Goal: Task Accomplishment & Management: Use online tool/utility

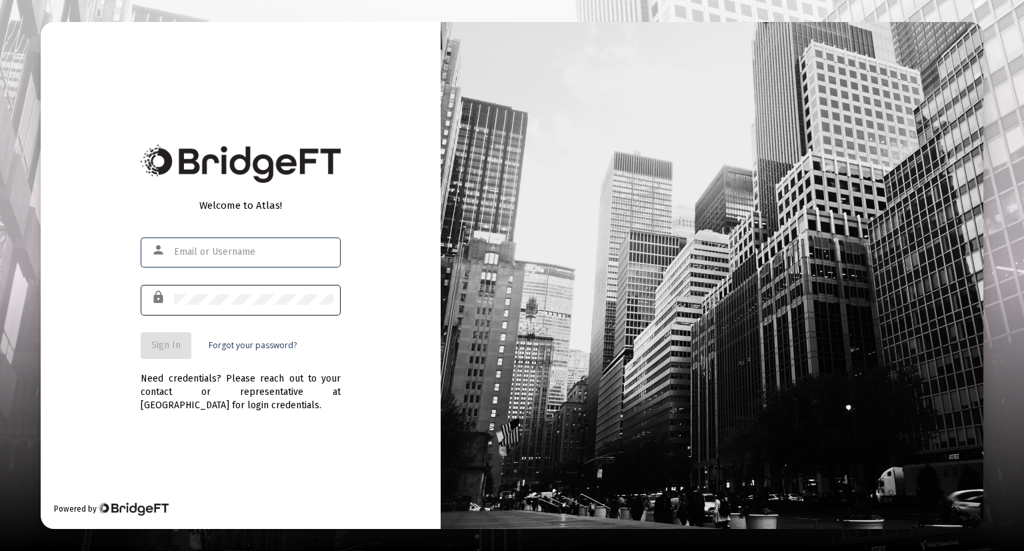
type input "[EMAIL_ADDRESS][DOMAIN_NAME]"
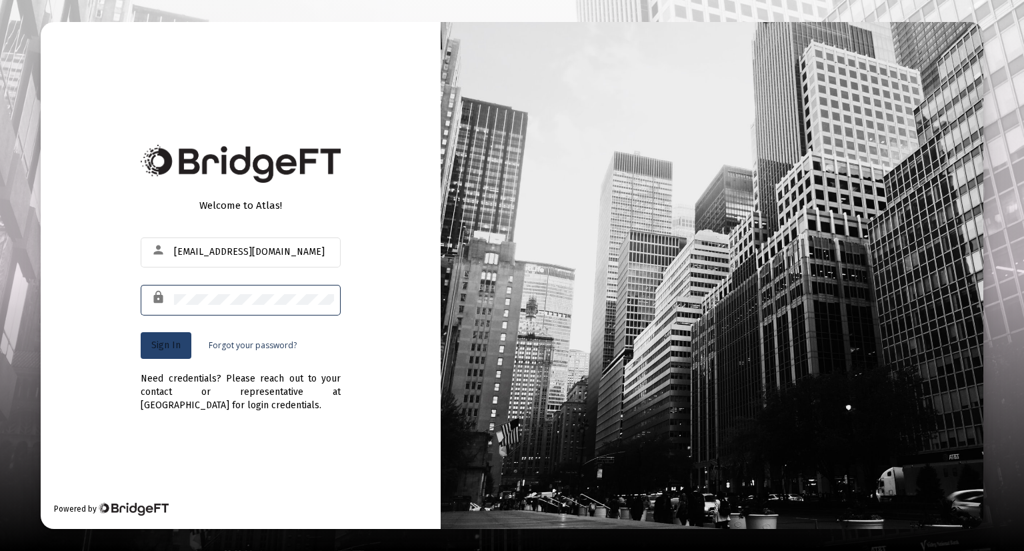
click at [171, 343] on span "Sign In" at bounding box center [165, 344] width 29 height 11
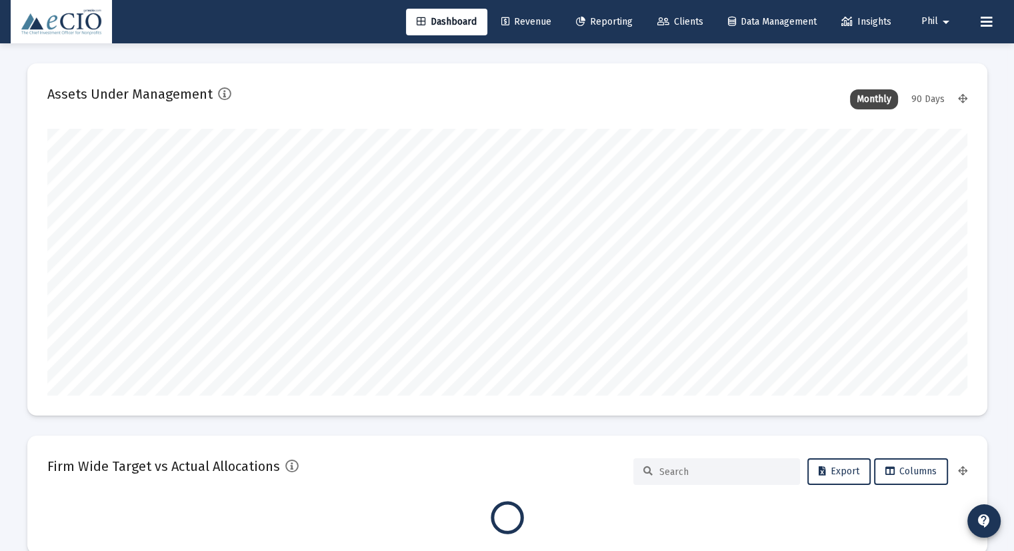
scroll to position [267, 920]
type input "[DATE]"
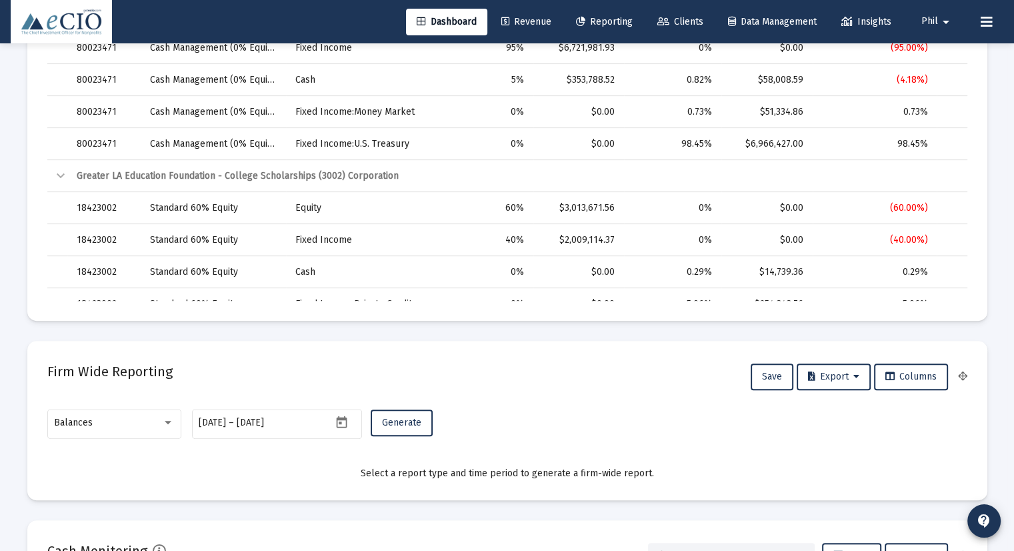
scroll to position [667, 0]
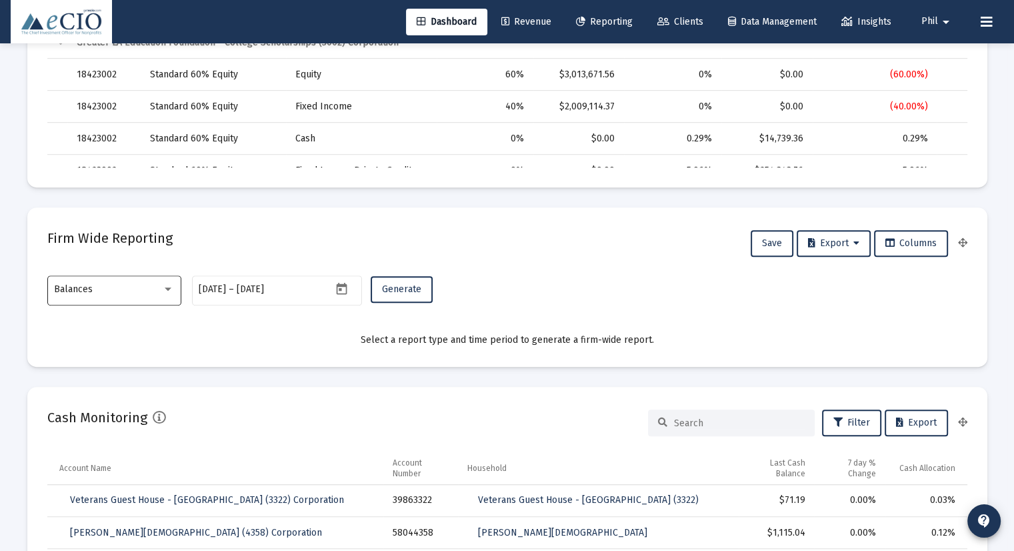
click at [125, 285] on div "Balances" at bounding box center [108, 289] width 108 height 11
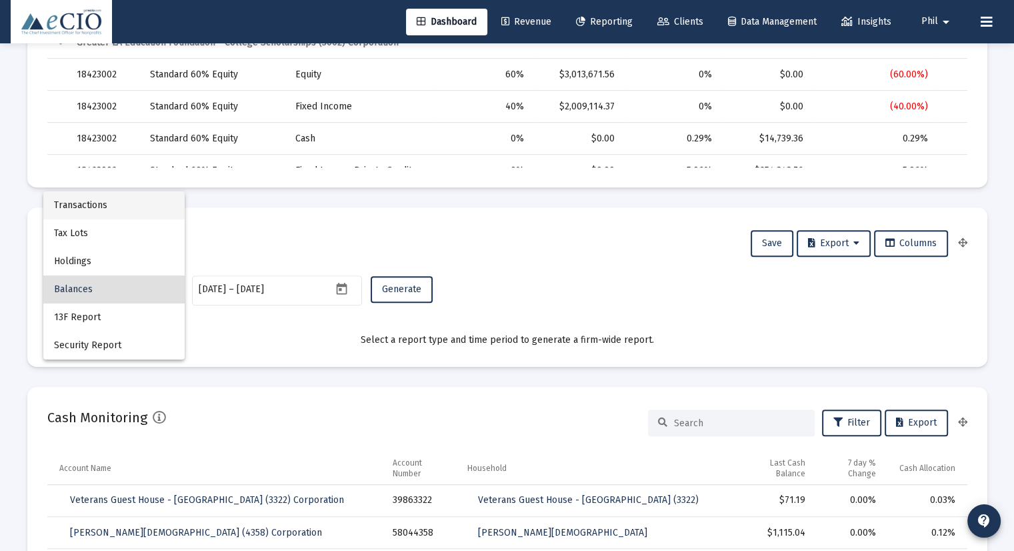
click at [121, 206] on span "Transactions" at bounding box center [114, 205] width 120 height 28
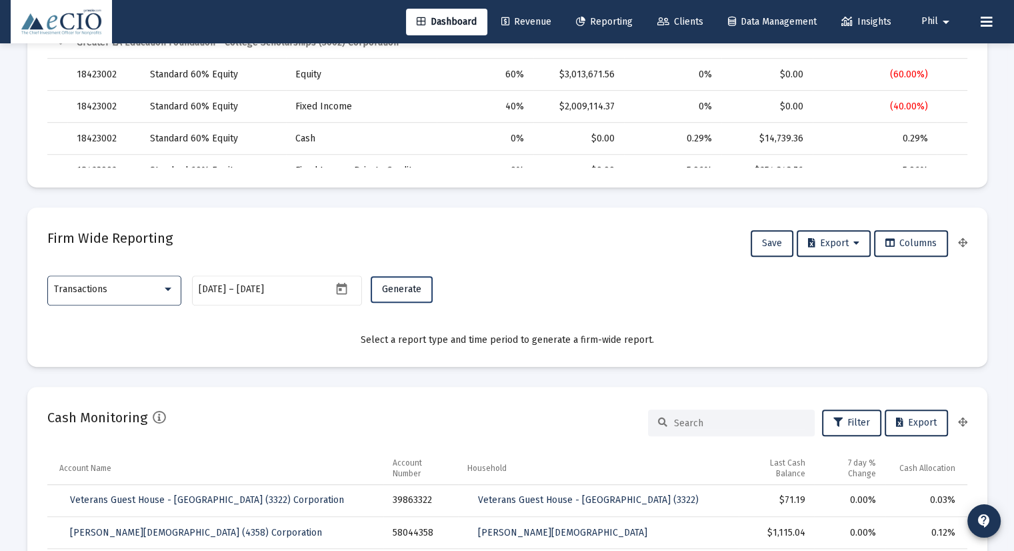
click at [397, 281] on button "Generate" at bounding box center [402, 289] width 62 height 27
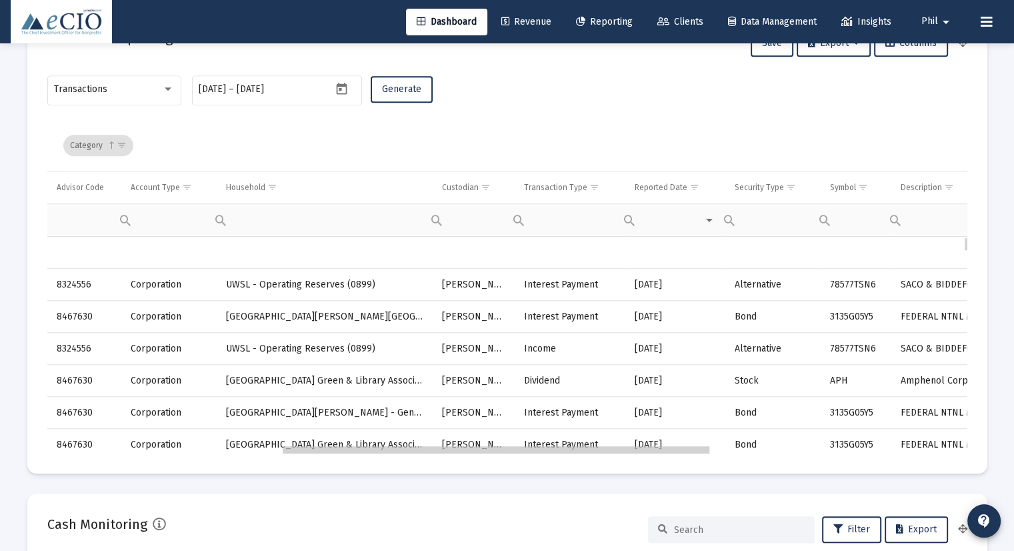
scroll to position [0, 503]
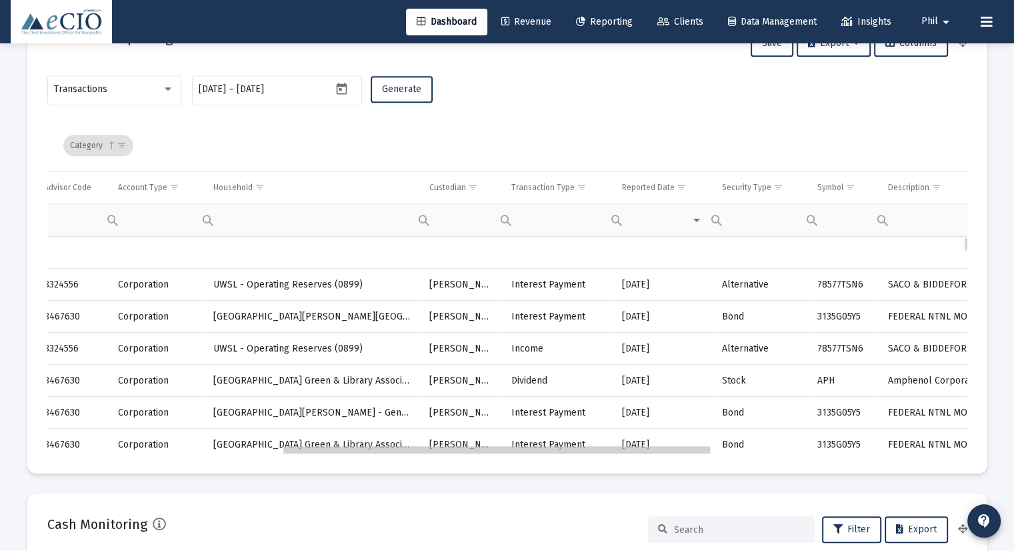
drag, startPoint x: 396, startPoint y: 451, endPoint x: 638, endPoint y: 460, distance: 242.2
click at [580, 187] on span "Show filter options for column 'Transaction Type'" at bounding box center [582, 187] width 10 height 10
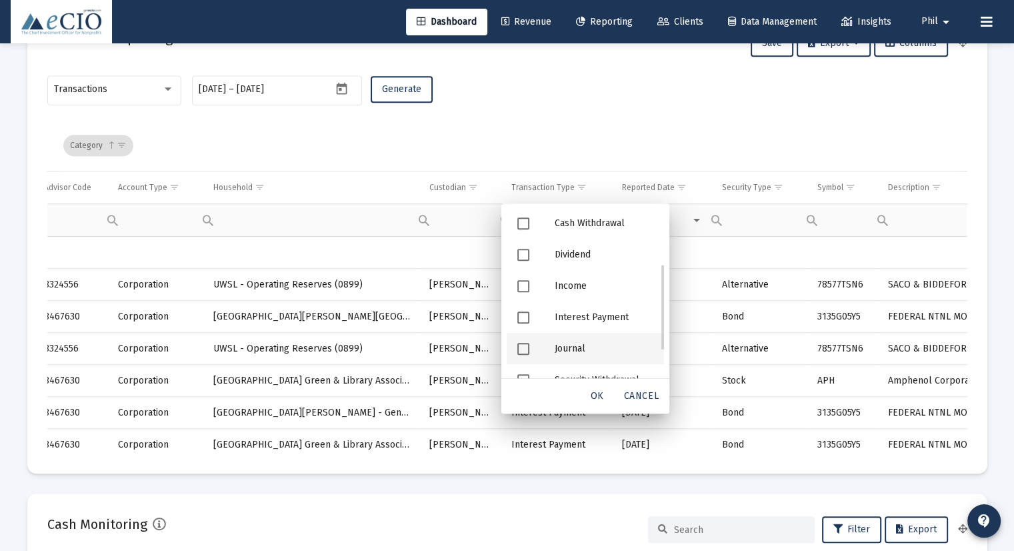
scroll to position [0, 0]
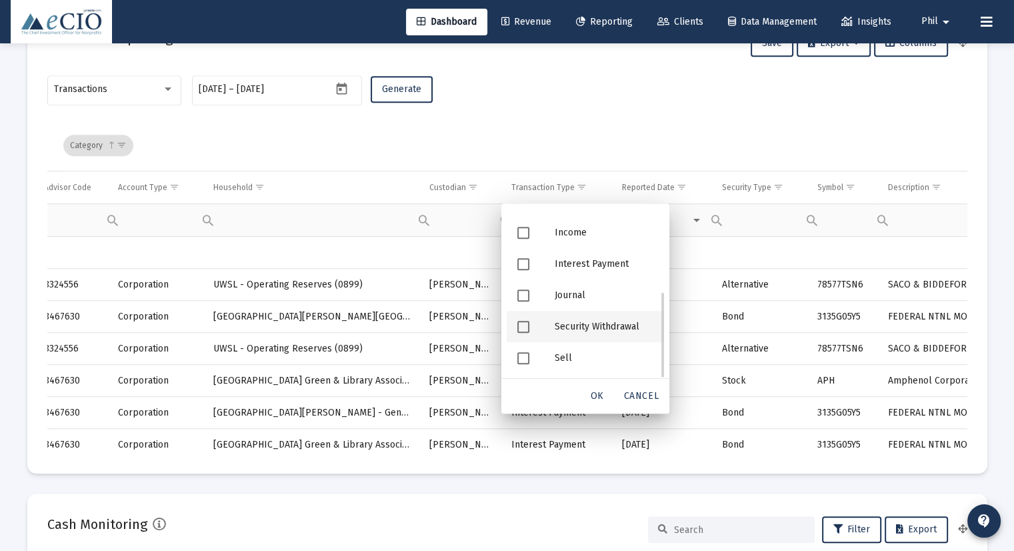
click at [618, 325] on div "Security Withdrawal" at bounding box center [604, 326] width 120 height 31
click at [602, 395] on span "OK" at bounding box center [597, 395] width 13 height 11
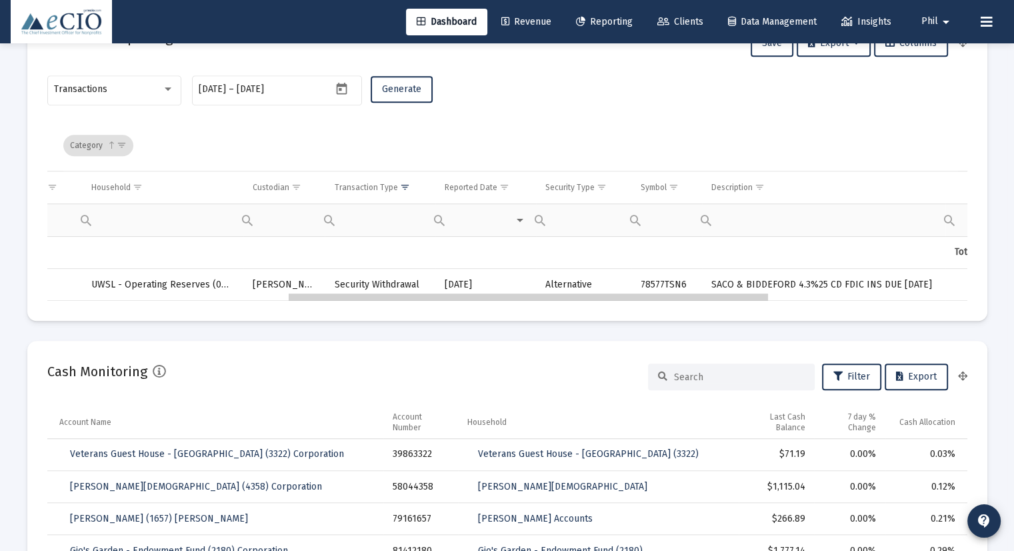
drag, startPoint x: 632, startPoint y: 297, endPoint x: 600, endPoint y: 308, distance: 34.0
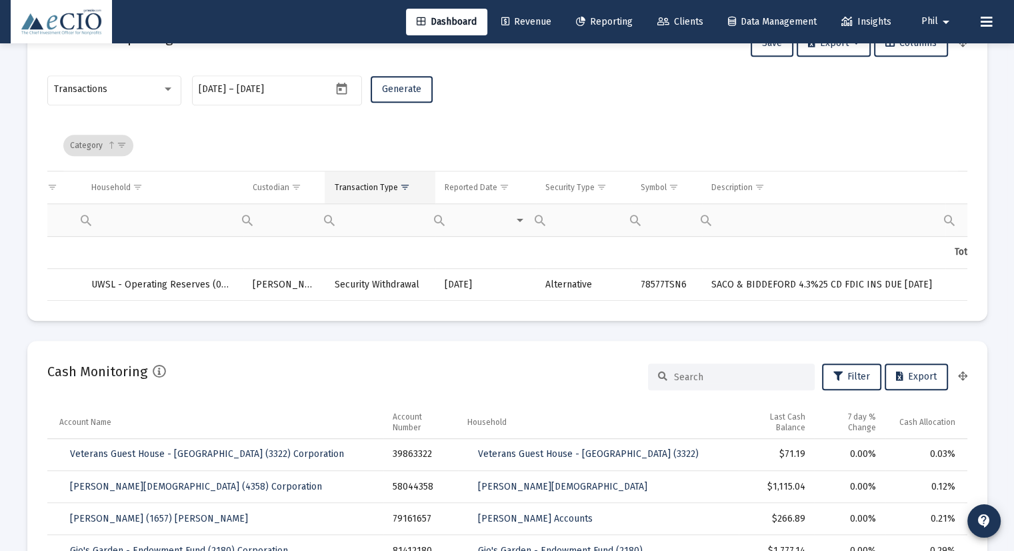
click at [402, 187] on span "Show filter options for column 'Transaction Type'" at bounding box center [404, 187] width 10 height 10
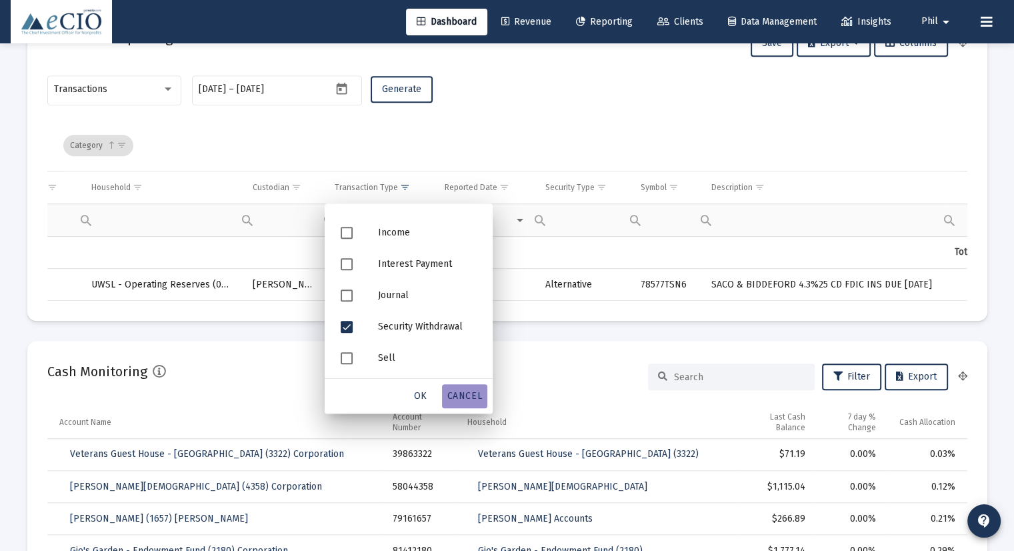
click at [473, 399] on span "Cancel" at bounding box center [464, 395] width 35 height 11
